Goal: Information Seeking & Learning: Check status

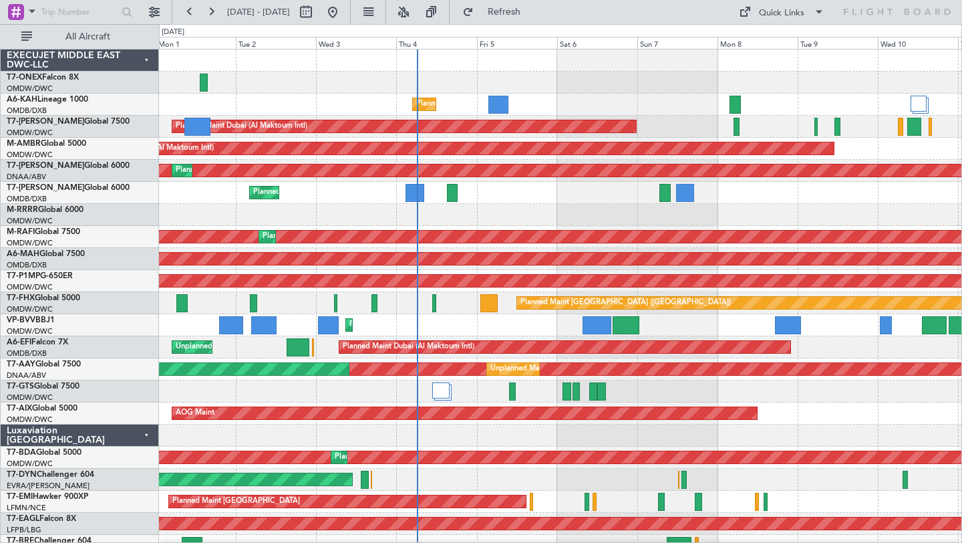
click at [602, 82] on div "Planned Maint Dubai (Al Maktoum Intl)" at bounding box center [560, 83] width 803 height 22
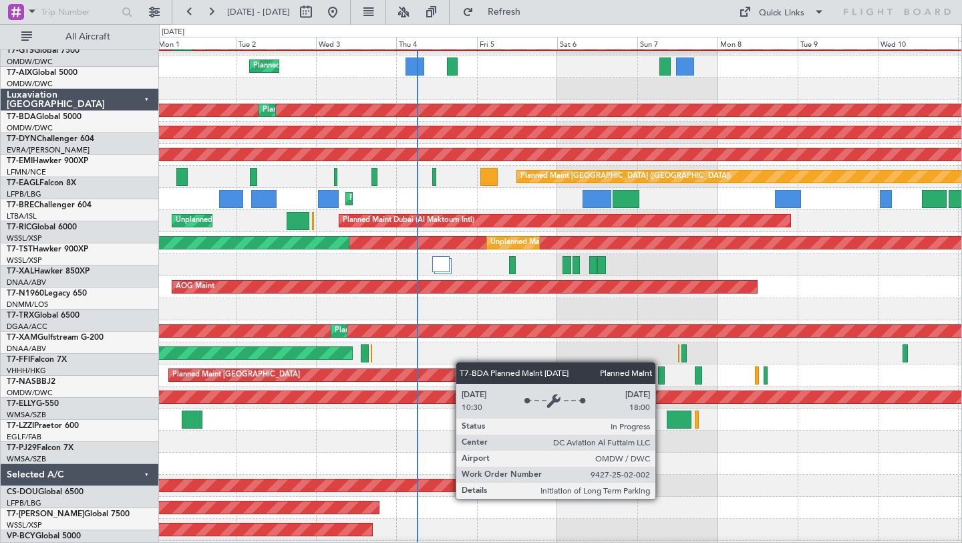
scroll to position [344, 0]
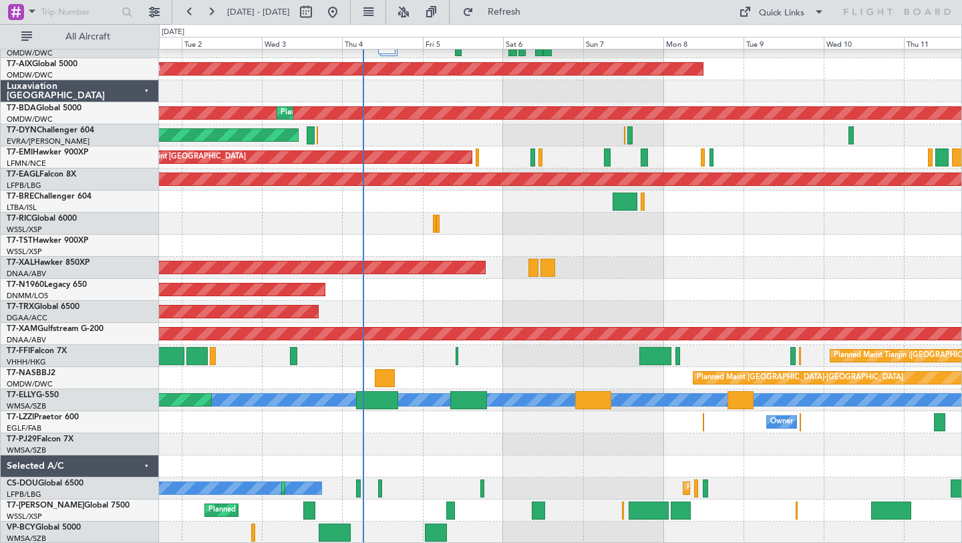
click at [660, 456] on div at bounding box center [560, 466] width 803 height 22
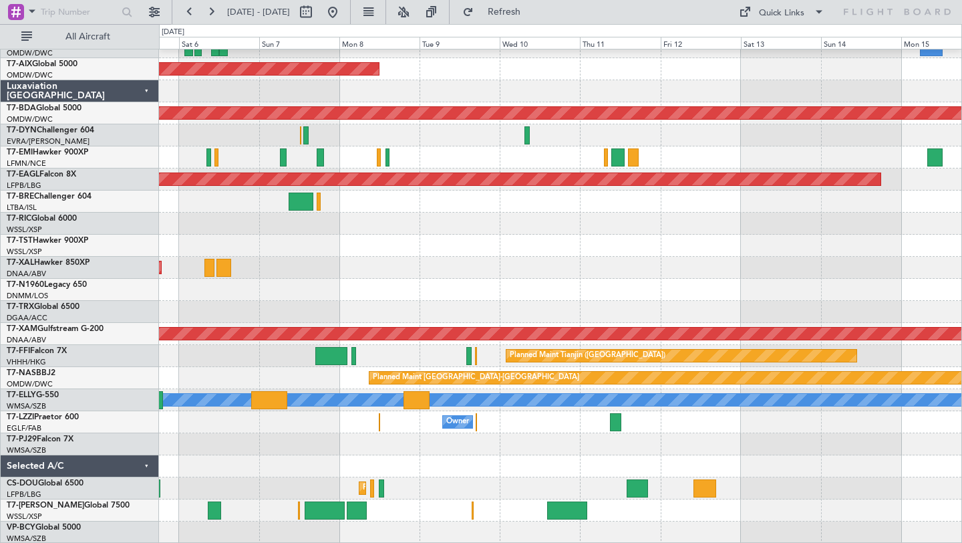
click at [480, 468] on div "Unplanned Maint [GEOGRAPHIC_DATA] (Al Maktoum Intl) Unplanned Maint [GEOGRAPHIC…" at bounding box center [560, 124] width 803 height 838
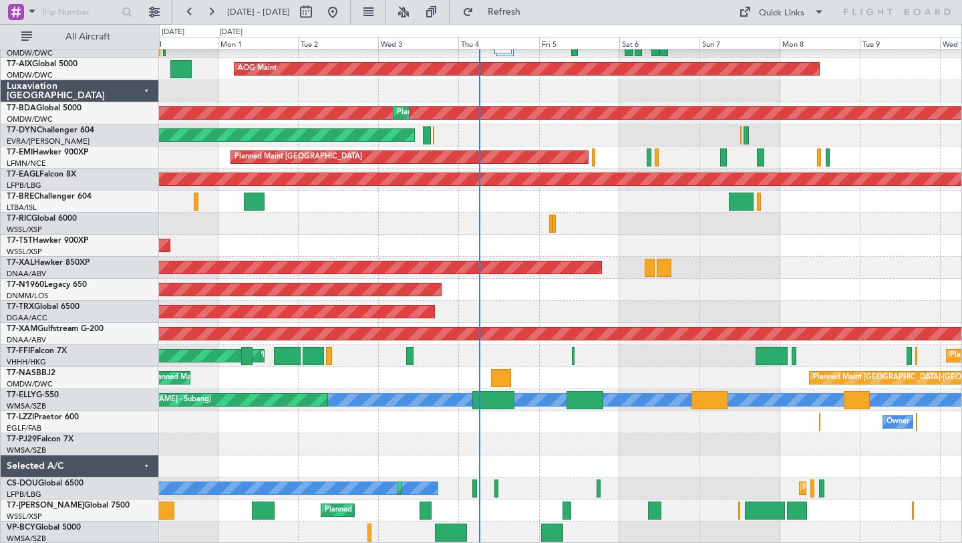
click at [867, 453] on div "Unplanned Maint [GEOGRAPHIC_DATA] (Al Maktoum Intl) Unplanned Maint [GEOGRAPHIC…" at bounding box center [560, 124] width 803 height 838
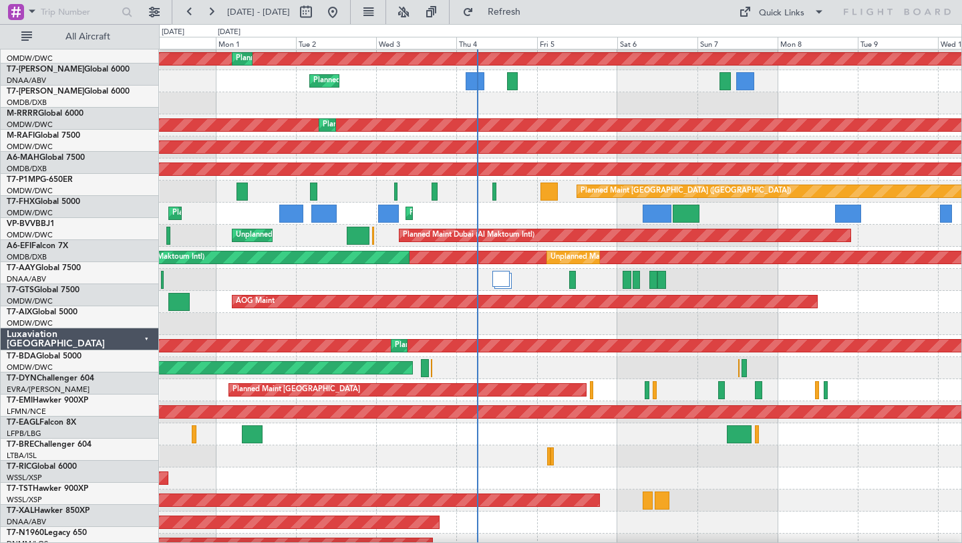
scroll to position [0, 0]
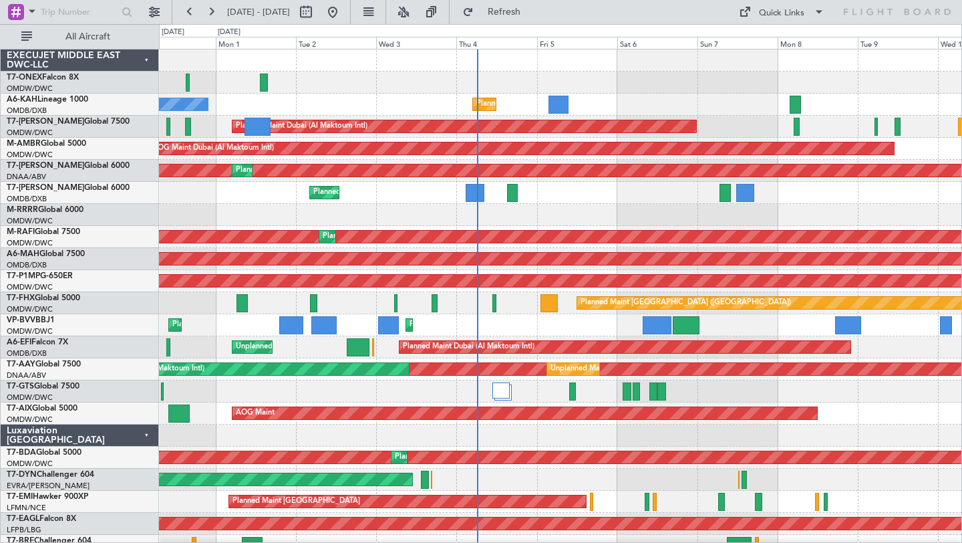
click at [688, 201] on div "Planned Maint [GEOGRAPHIC_DATA] ([GEOGRAPHIC_DATA] Intl) Planned Maint [GEOGRAP…" at bounding box center [560, 193] width 803 height 22
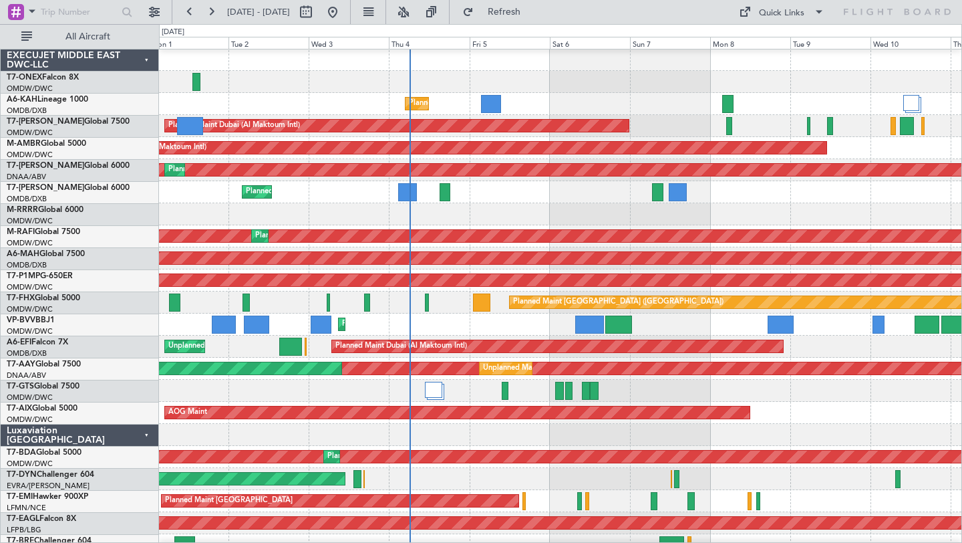
click at [595, 206] on div at bounding box center [560, 214] width 803 height 22
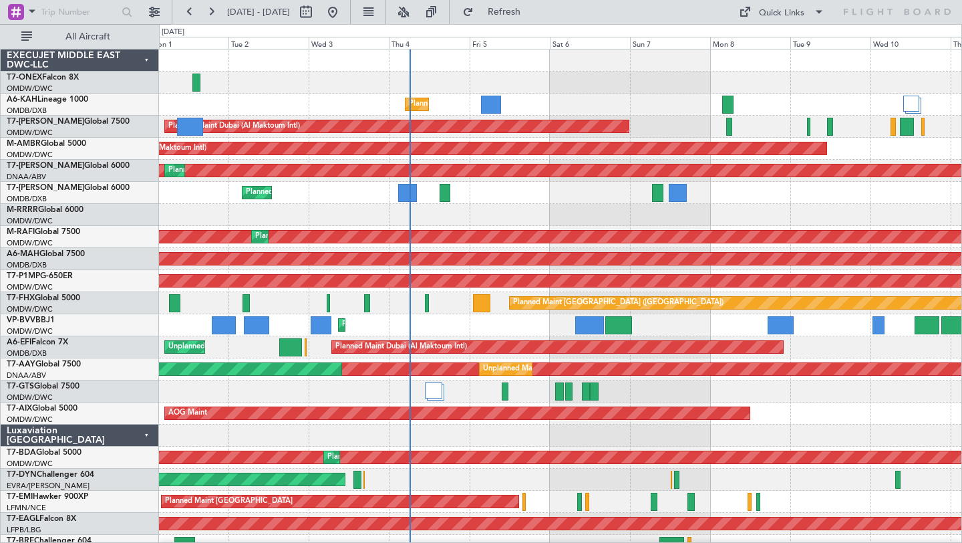
click at [143, 434] on div "Luxaviation [GEOGRAPHIC_DATA]" at bounding box center [80, 435] width 158 height 22
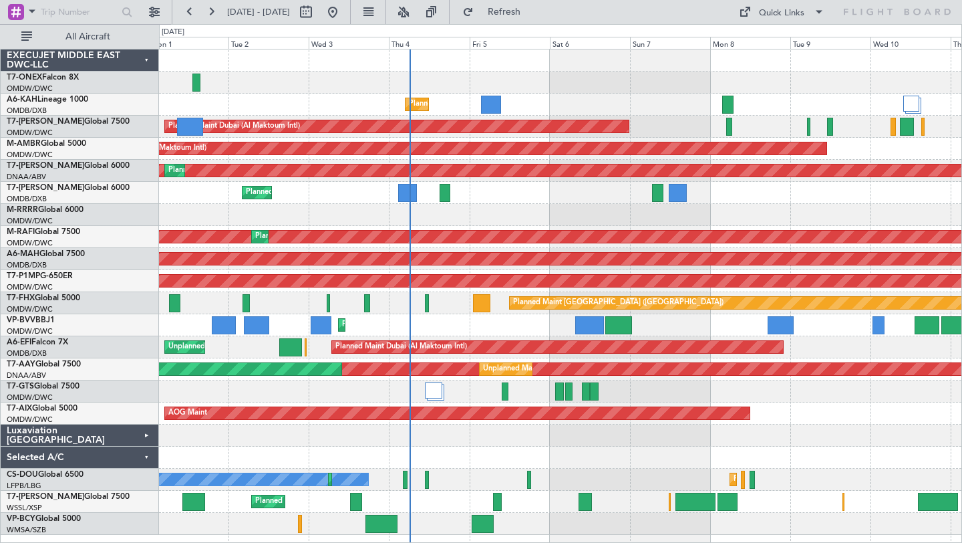
click at [142, 455] on div "Selected A/C" at bounding box center [80, 457] width 158 height 22
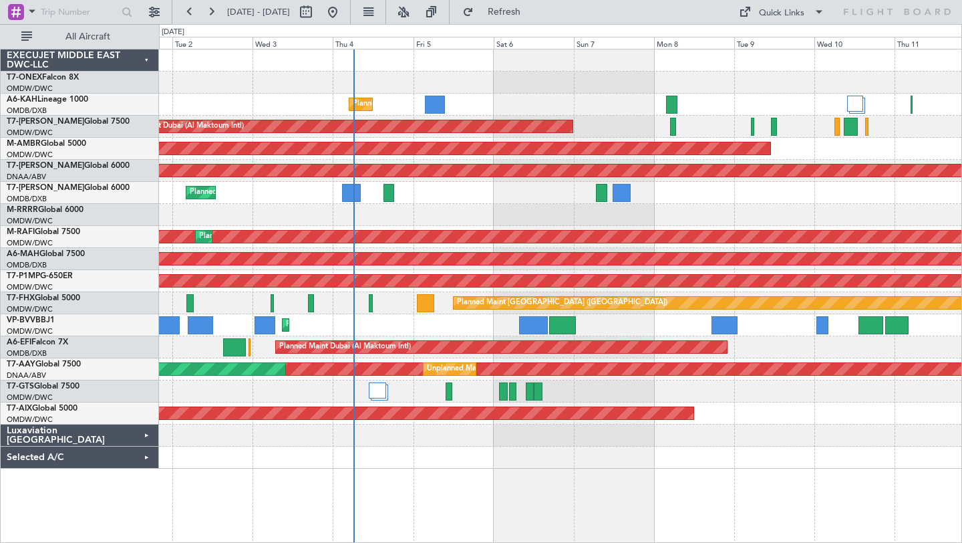
click at [545, 208] on div at bounding box center [560, 215] width 803 height 22
click at [141, 460] on div "Selected A/C" at bounding box center [80, 457] width 158 height 22
